Goal: Check status: Check status

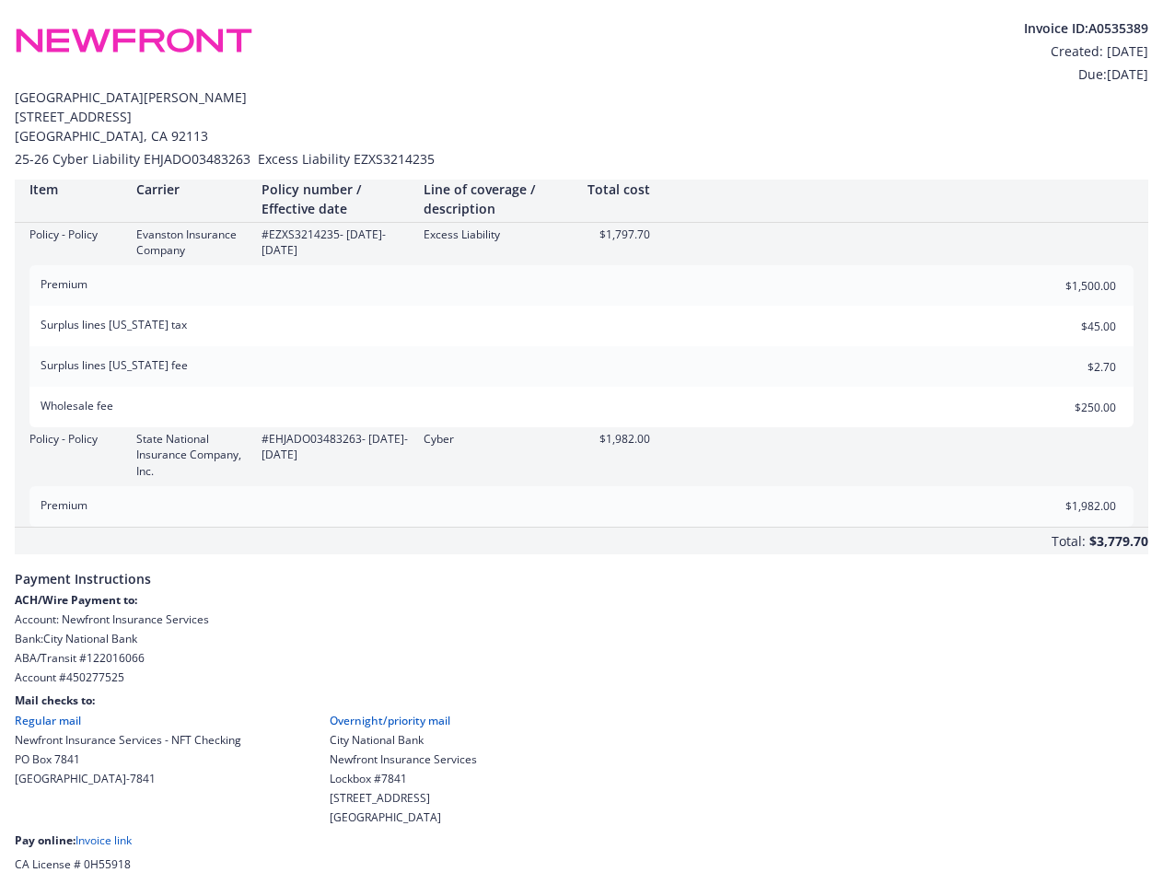
click at [581, 442] on div "Policy - Policy State National Insurance Company, Inc. #EHJADO03483263 - [DATE]…" at bounding box center [582, 454] width 1134 height 47
